Goal: Transaction & Acquisition: Book appointment/travel/reservation

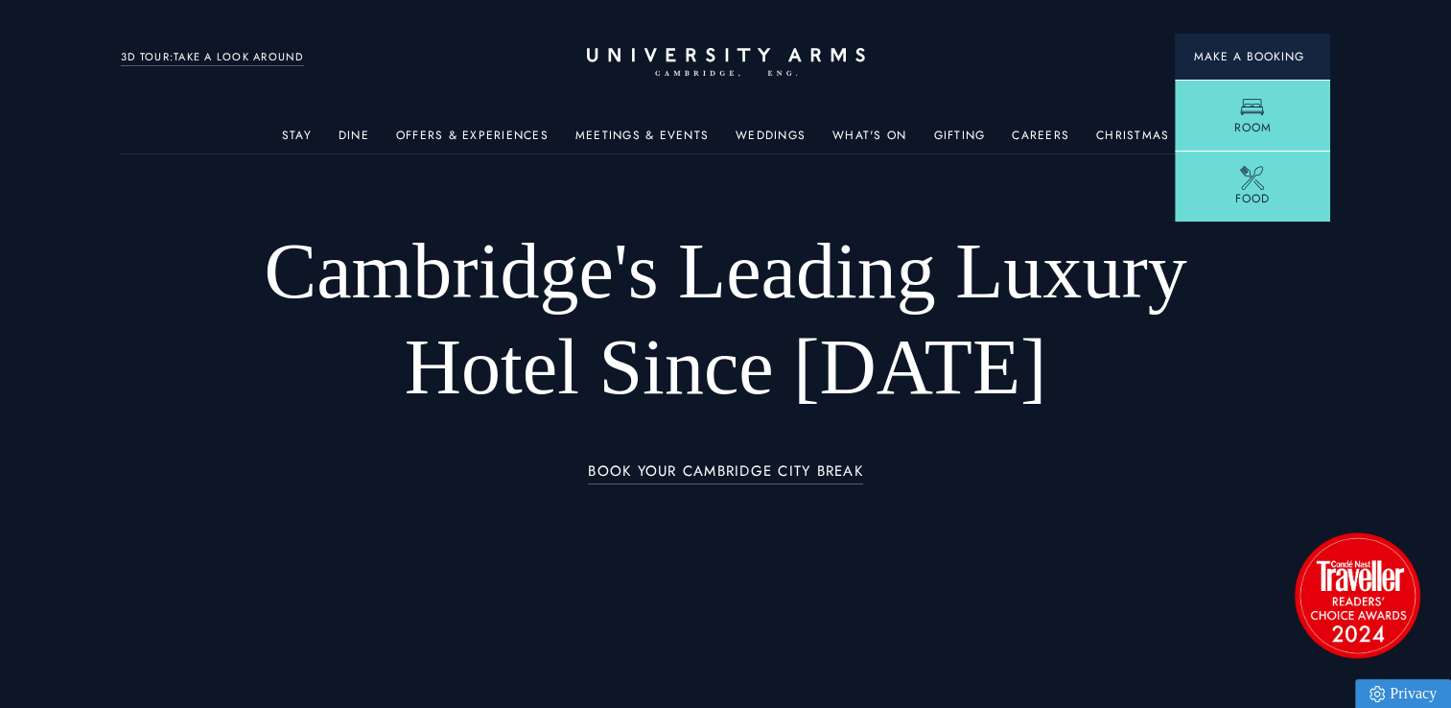
click at [1234, 58] on span "Make a Booking" at bounding box center [1252, 56] width 117 height 17
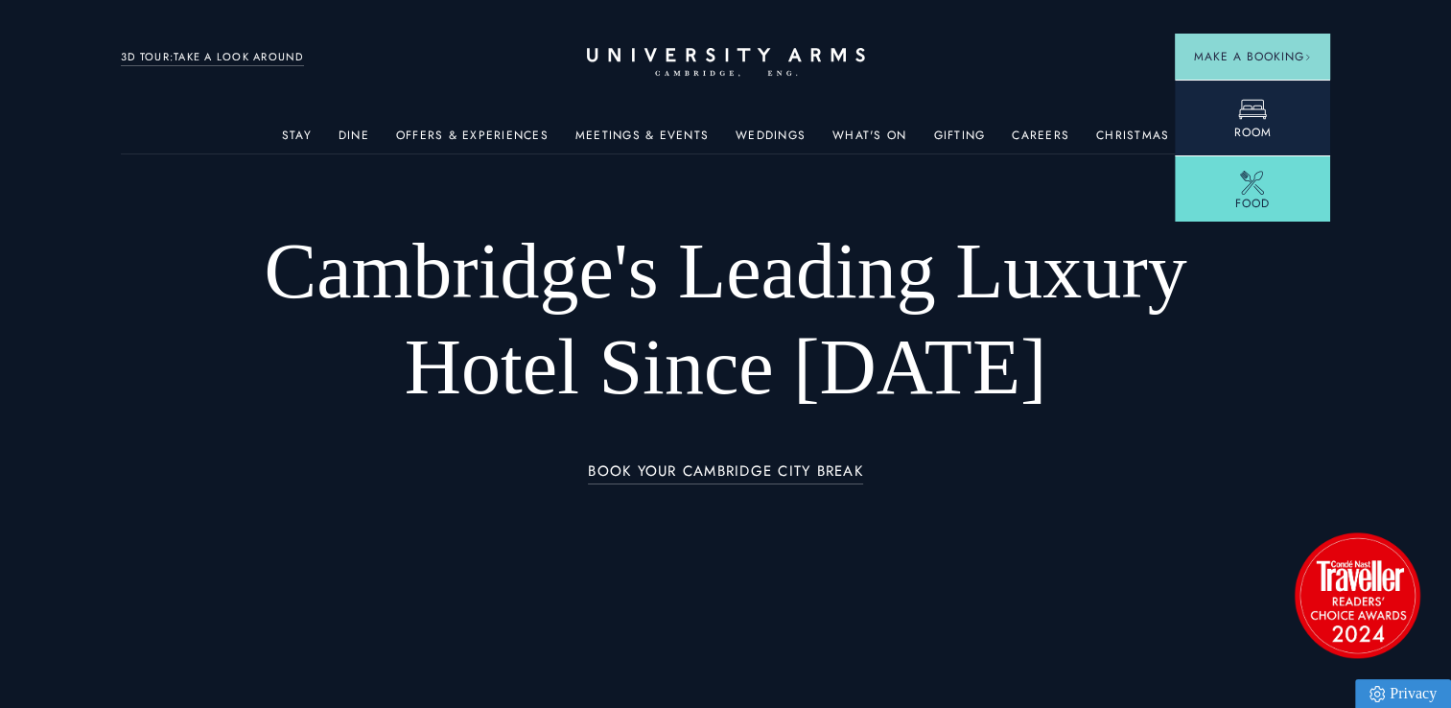
click at [1242, 104] on icon at bounding box center [1252, 109] width 29 height 29
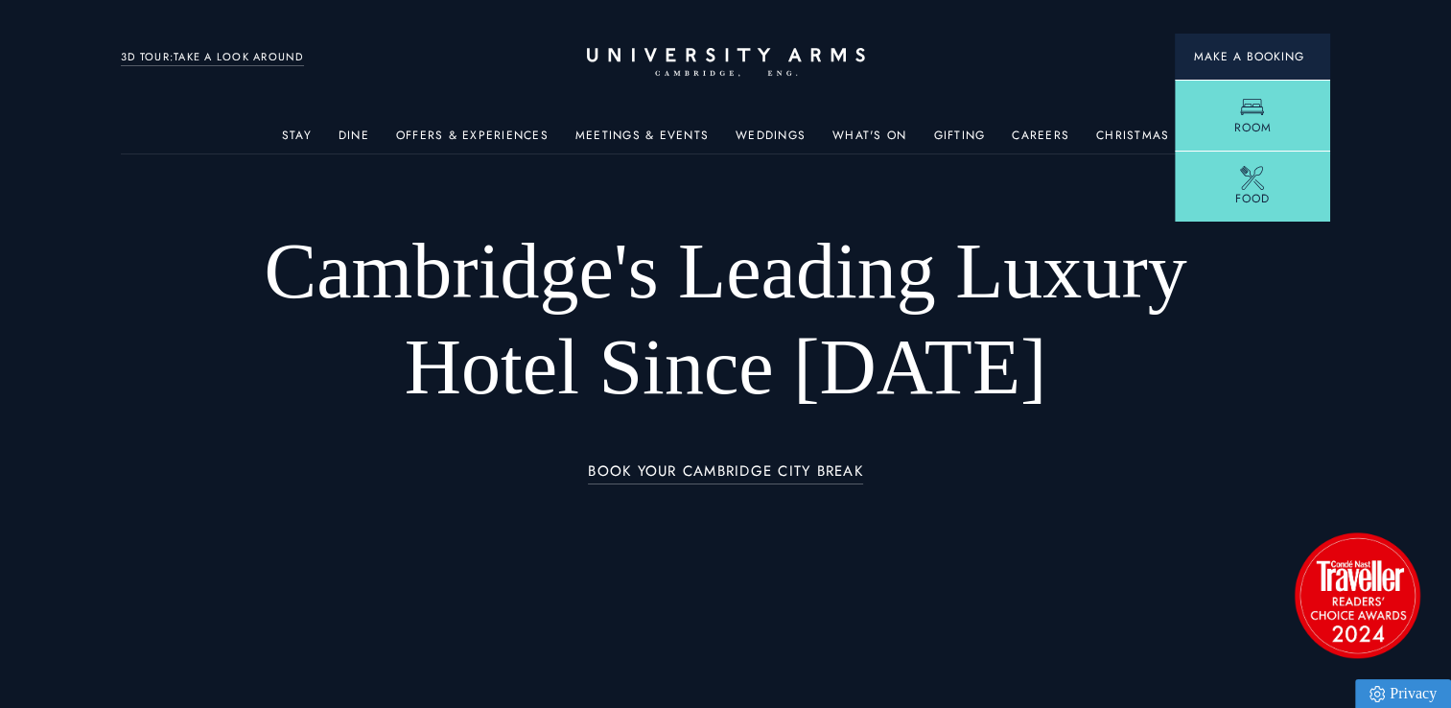
click at [1226, 59] on span "Make a Booking" at bounding box center [1252, 56] width 117 height 17
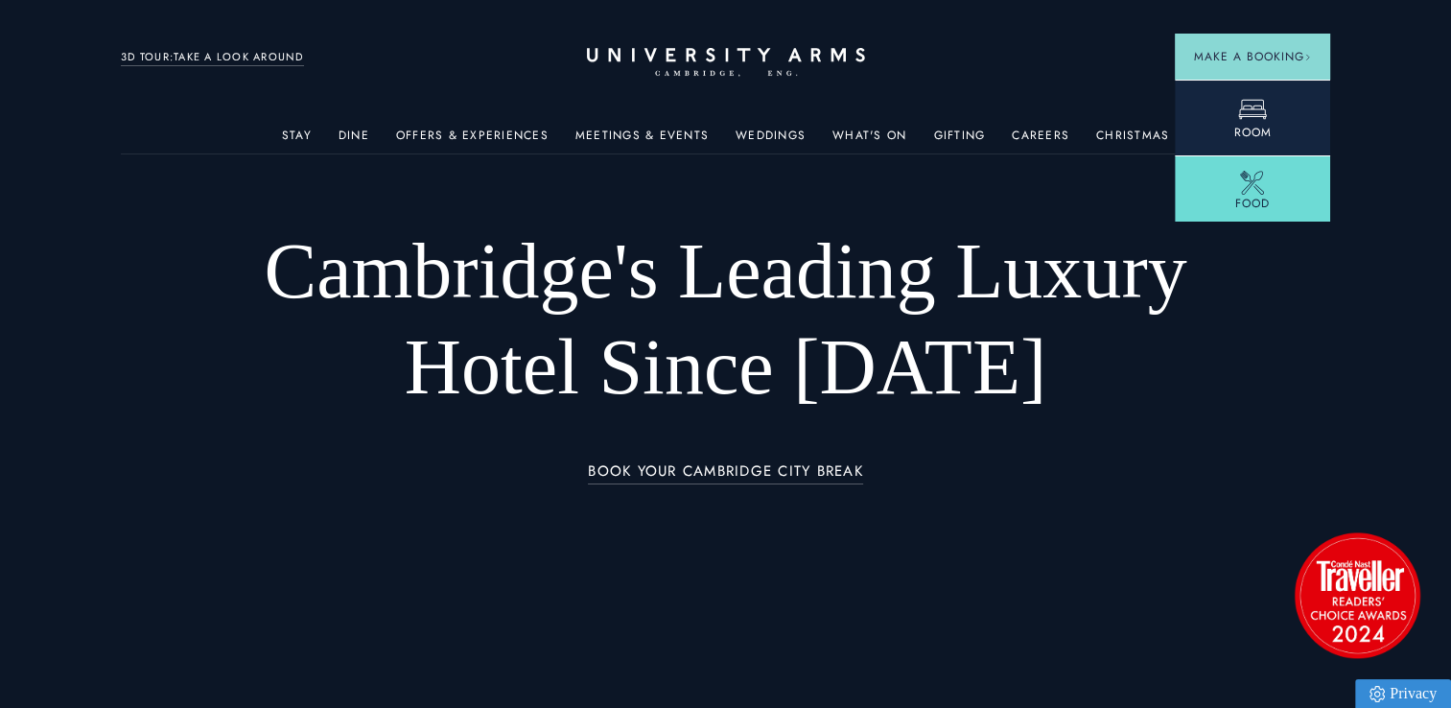
click at [1241, 108] on icon at bounding box center [1252, 109] width 29 height 29
click at [1258, 119] on icon at bounding box center [1252, 109] width 29 height 29
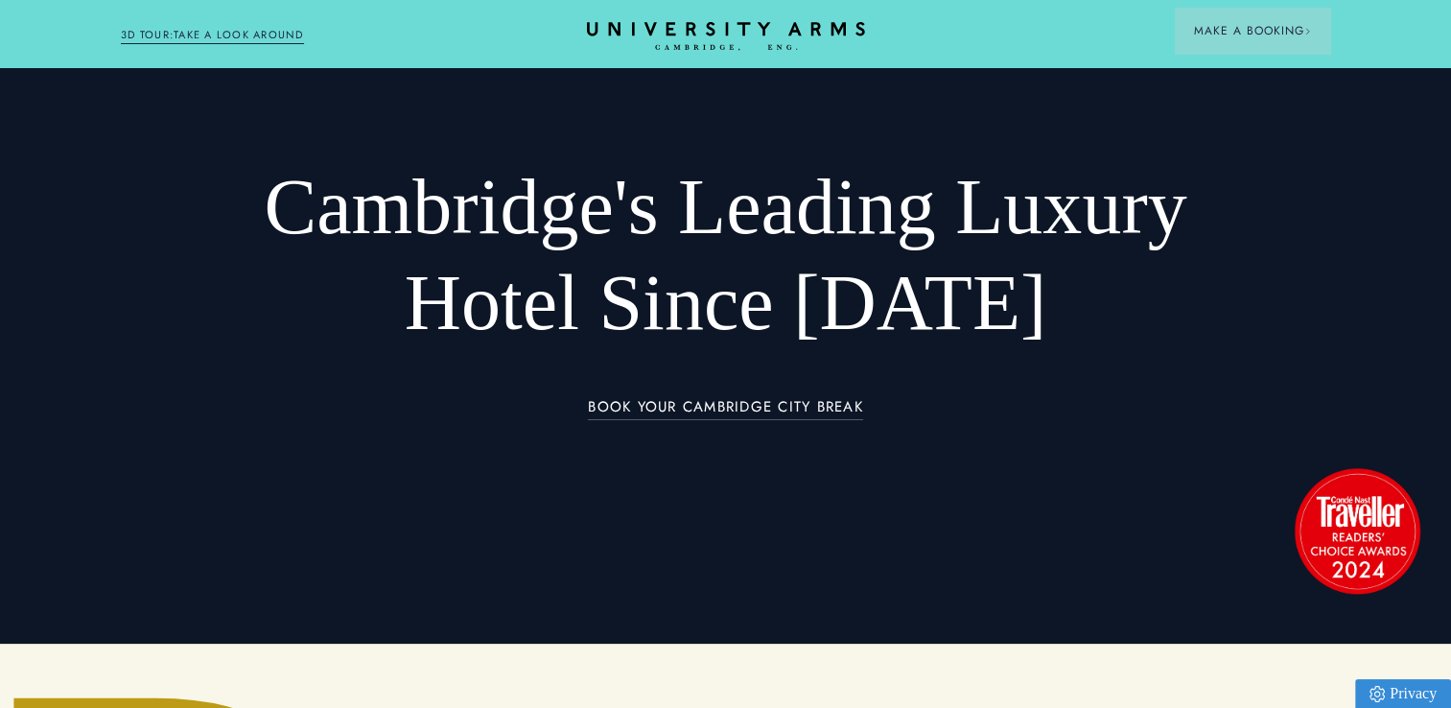
scroll to position [192, 0]
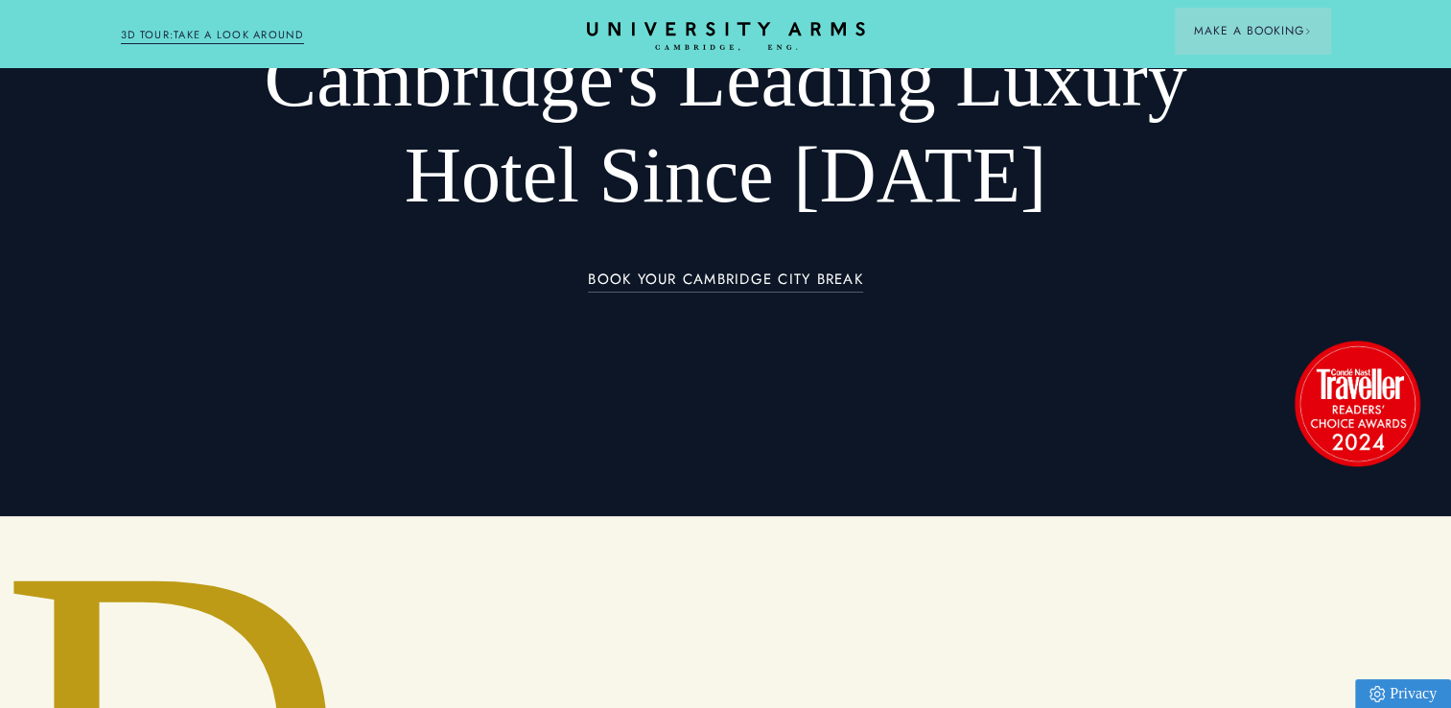
click at [783, 277] on link "BOOK YOUR CAMBRIDGE CITY BREAK" at bounding box center [725, 282] width 275 height 22
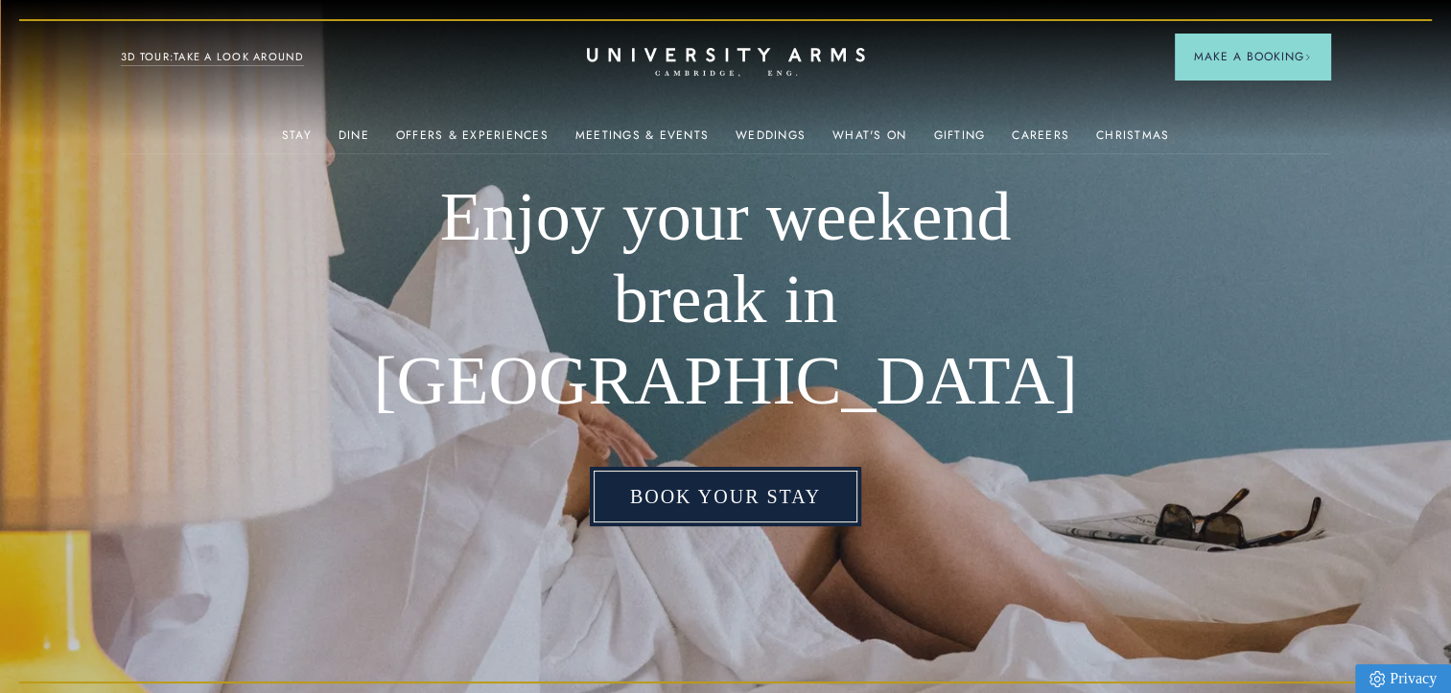
click at [735, 467] on link "Book your stay" at bounding box center [725, 496] width 271 height 59
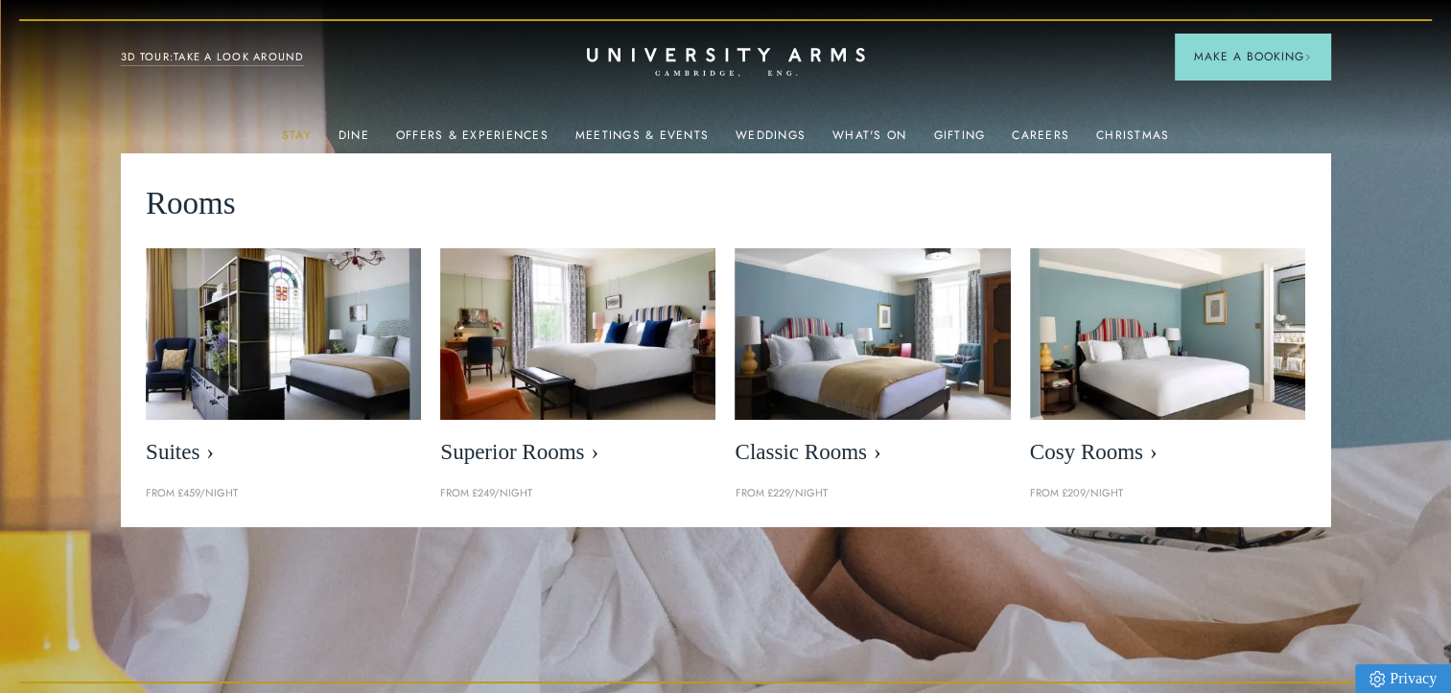
click at [309, 134] on link "Stay" at bounding box center [297, 140] width 30 height 25
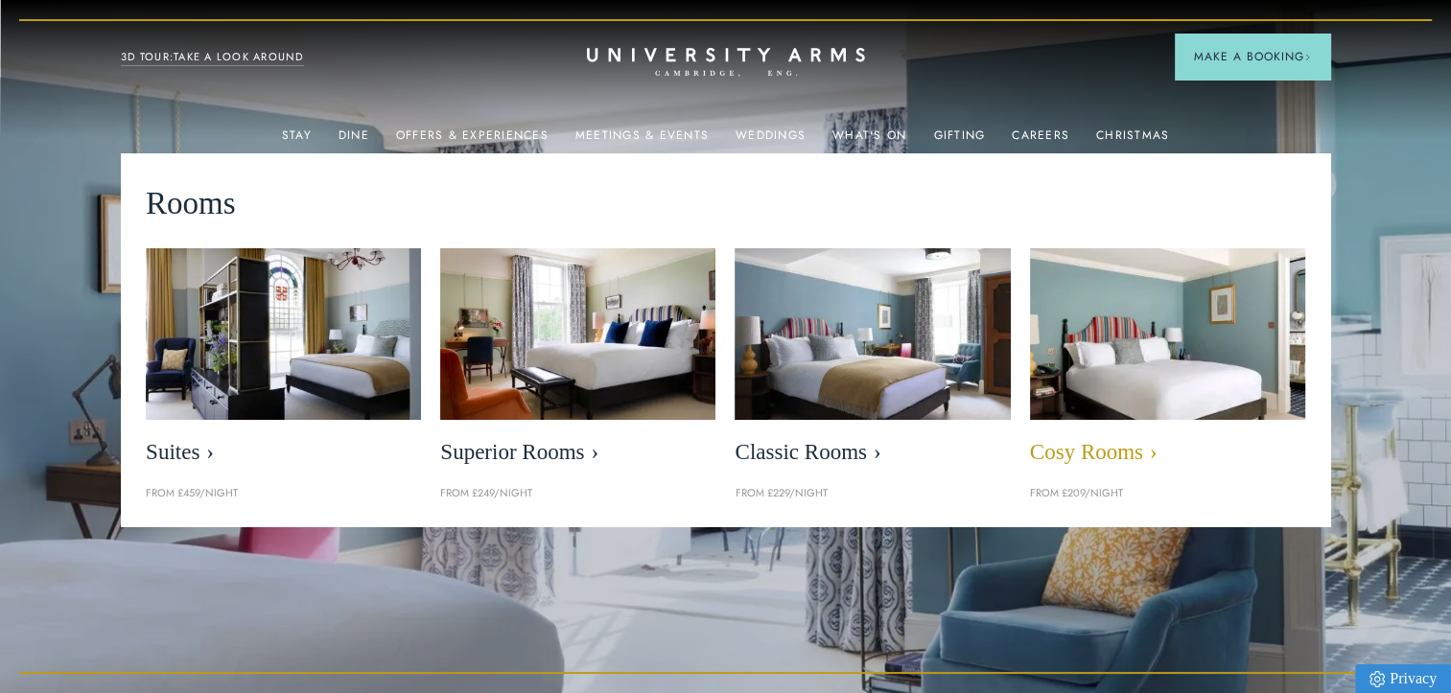
click at [1118, 459] on span "Cosy Rooms" at bounding box center [1167, 452] width 275 height 27
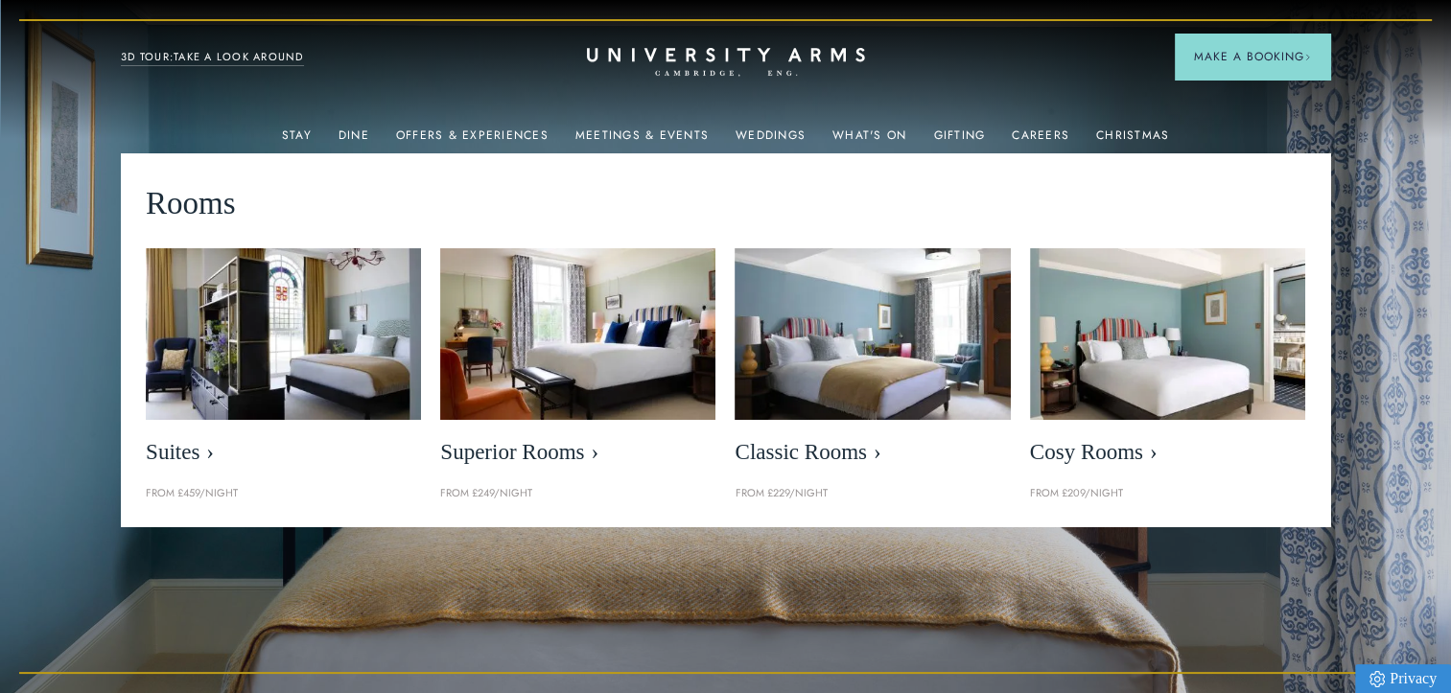
click at [1074, 495] on p "From £209/night" at bounding box center [1167, 493] width 275 height 17
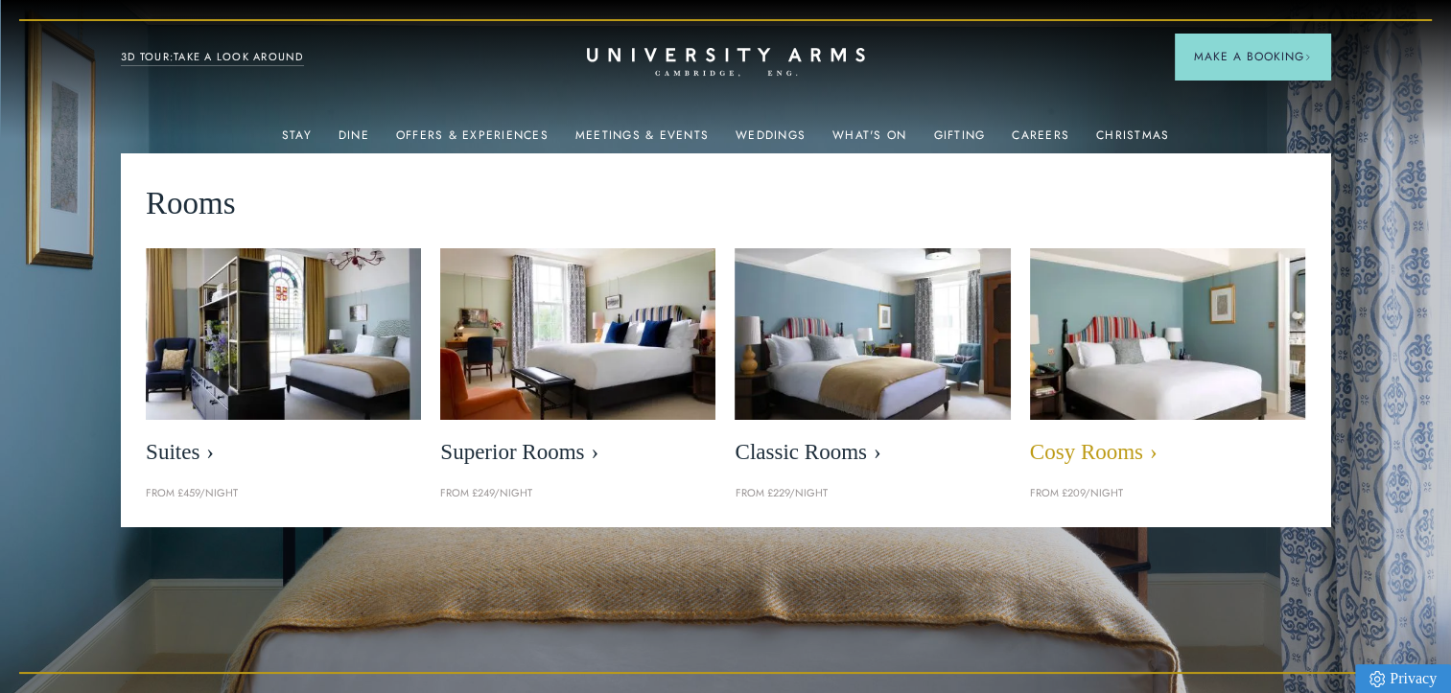
click at [1117, 447] on span "Cosy Rooms" at bounding box center [1167, 452] width 275 height 27
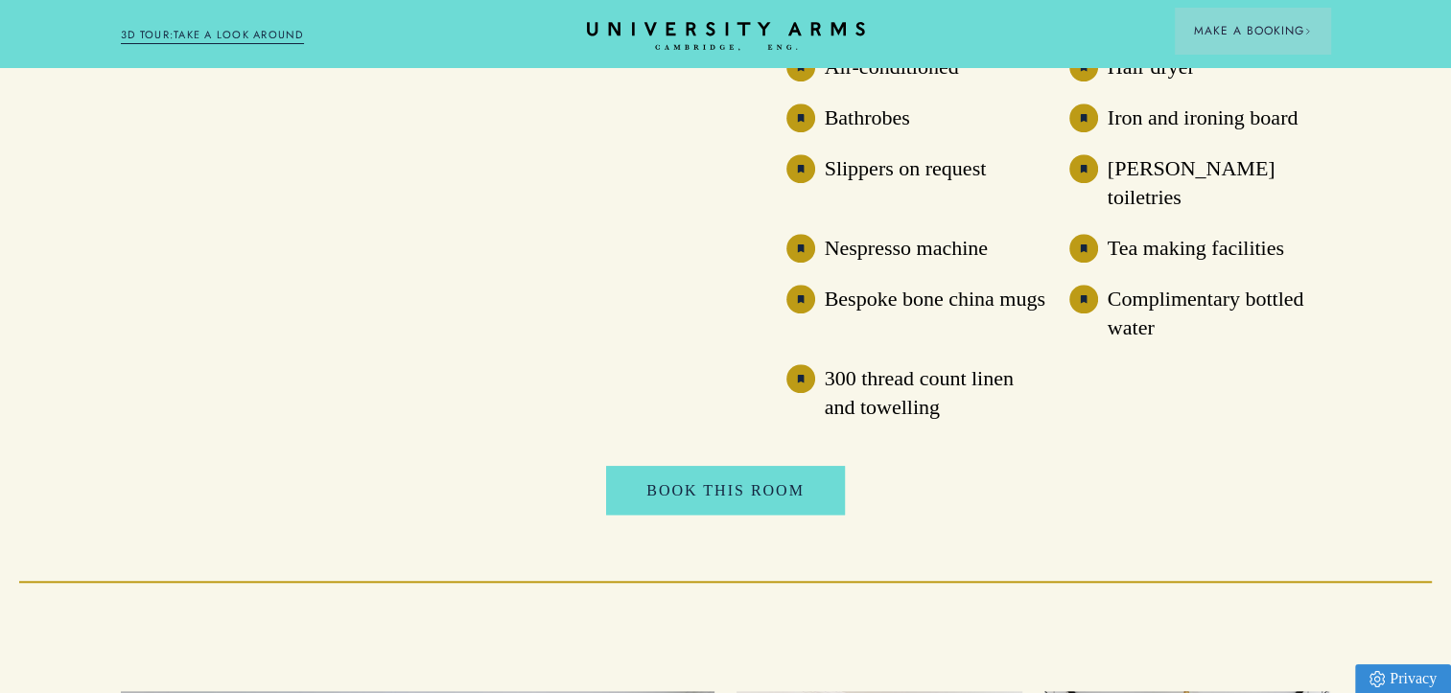
scroll to position [1726, 0]
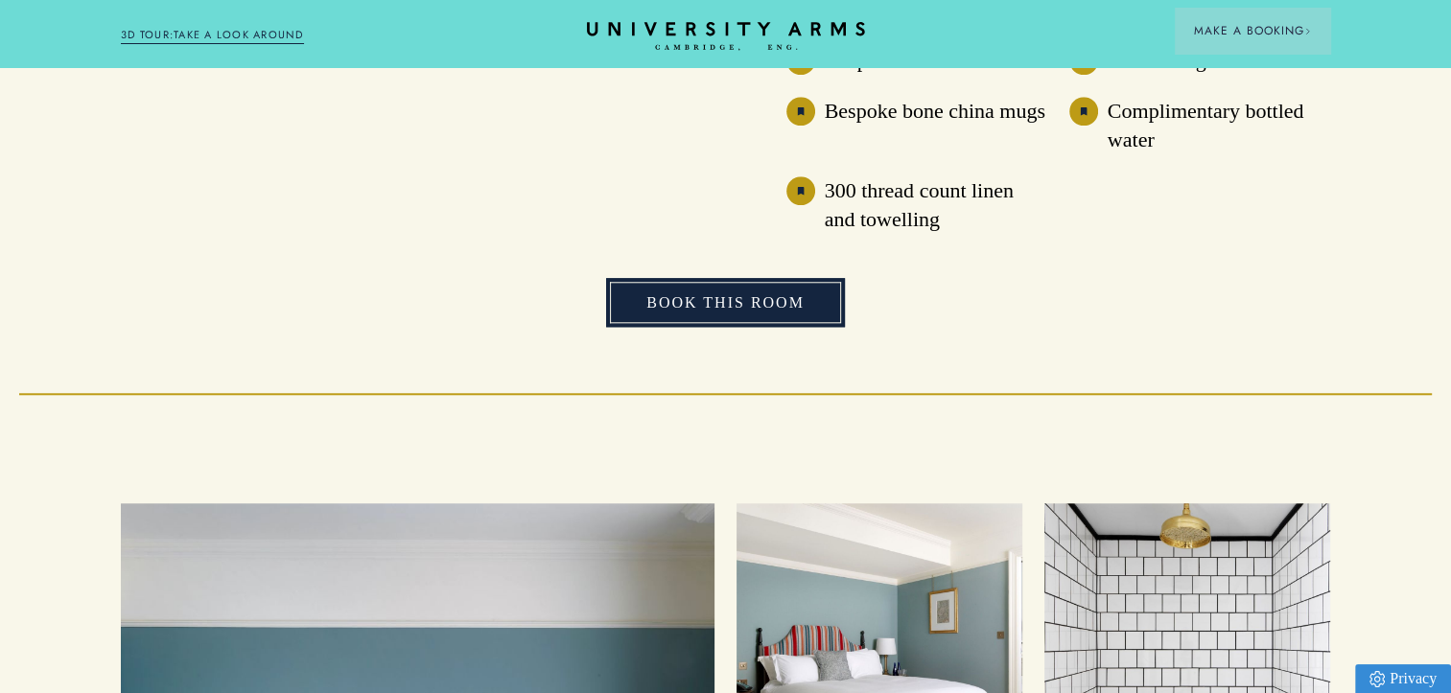
click at [746, 281] on link "Book This Room" at bounding box center [725, 303] width 239 height 50
